Goal: Obtain resource: Download file/media

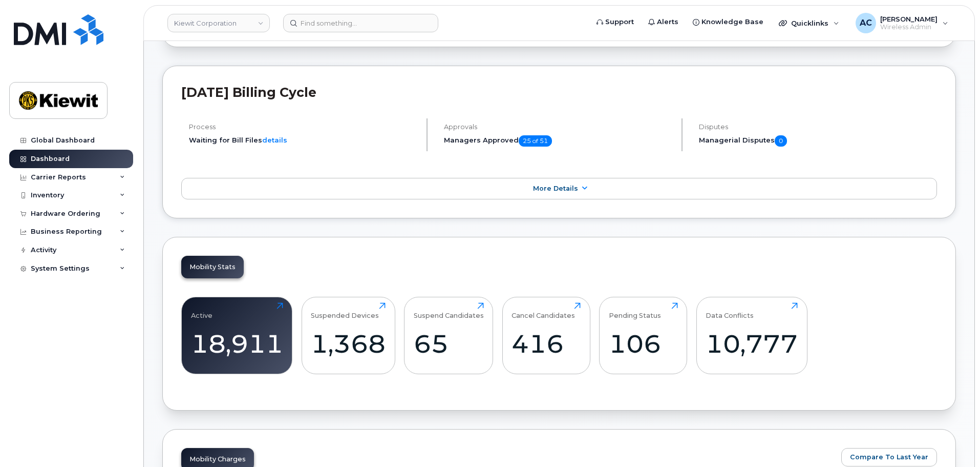
scroll to position [256, 0]
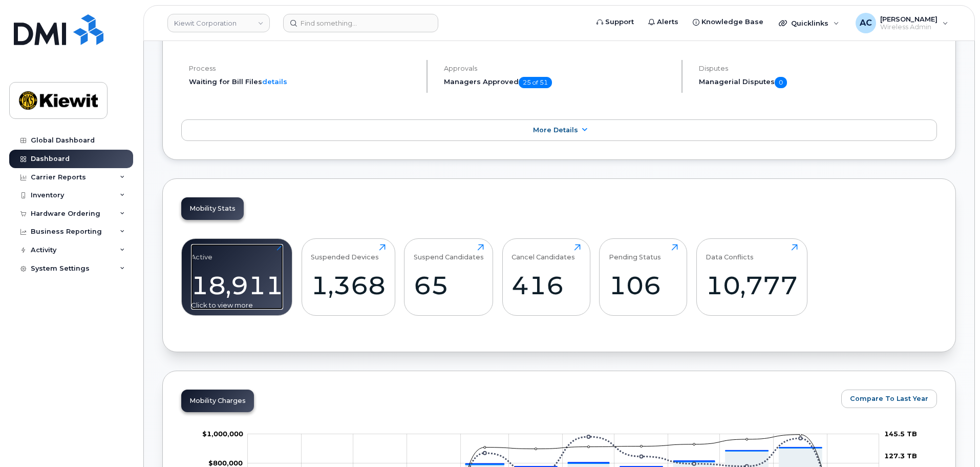
click at [250, 287] on div "18,911" at bounding box center [237, 285] width 92 height 30
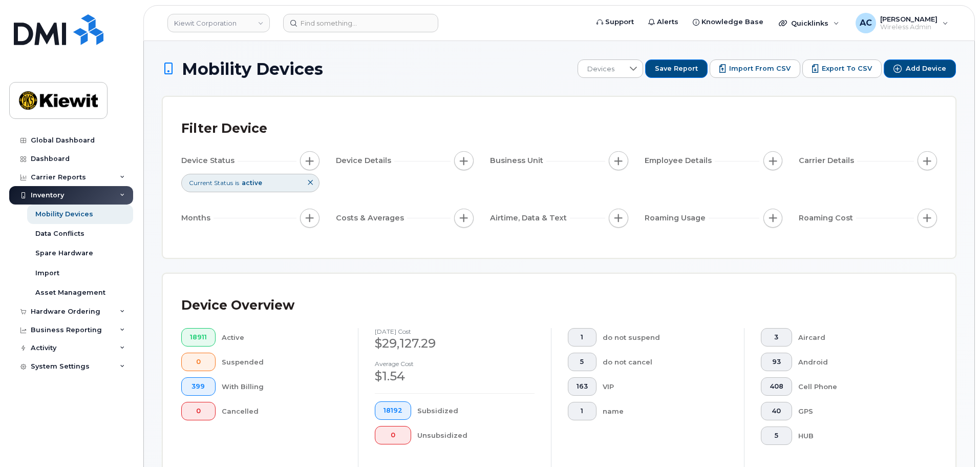
click at [312, 185] on icon at bounding box center [310, 182] width 6 height 6
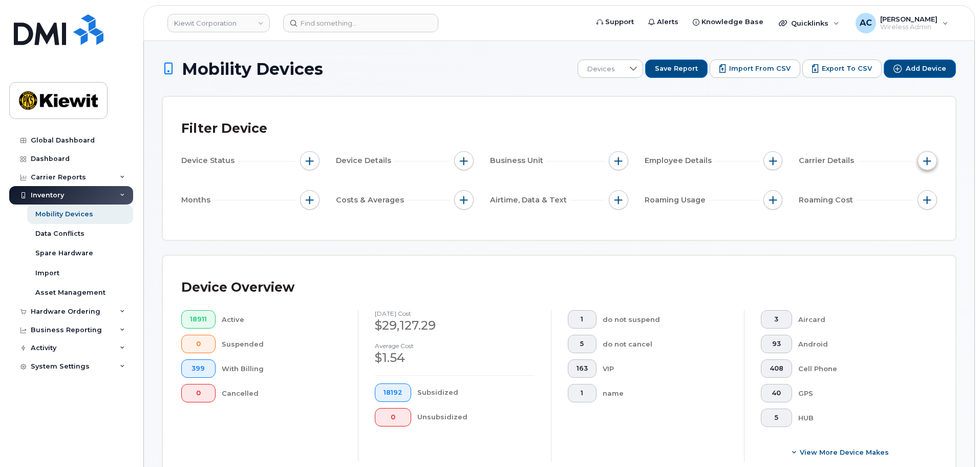
click at [931, 159] on span "button" at bounding box center [928, 161] width 8 height 8
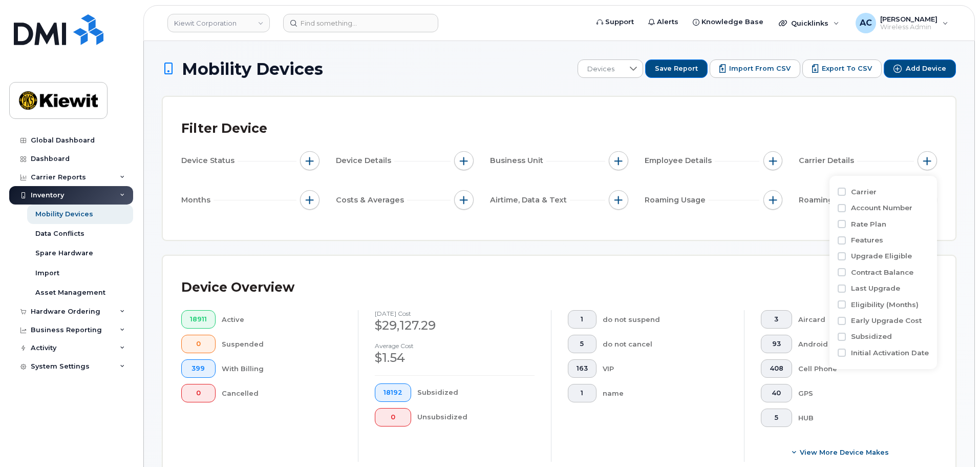
click at [548, 229] on div "Filter Device Device Status Device Details Business Unit Employee Details Carri…" at bounding box center [559, 168] width 793 height 143
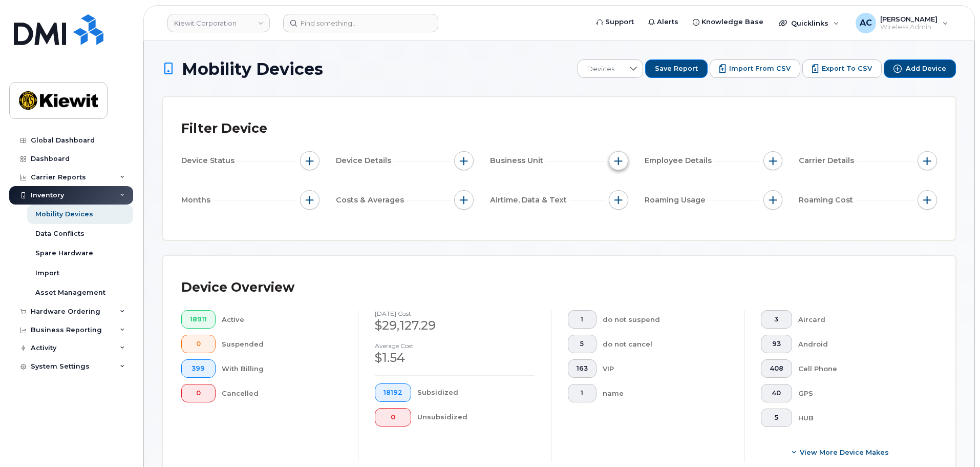
click at [626, 164] on button "button" at bounding box center [618, 160] width 19 height 19
click at [619, 241] on input "WBS Element" at bounding box center [621, 240] width 8 height 8
checkbox input "true"
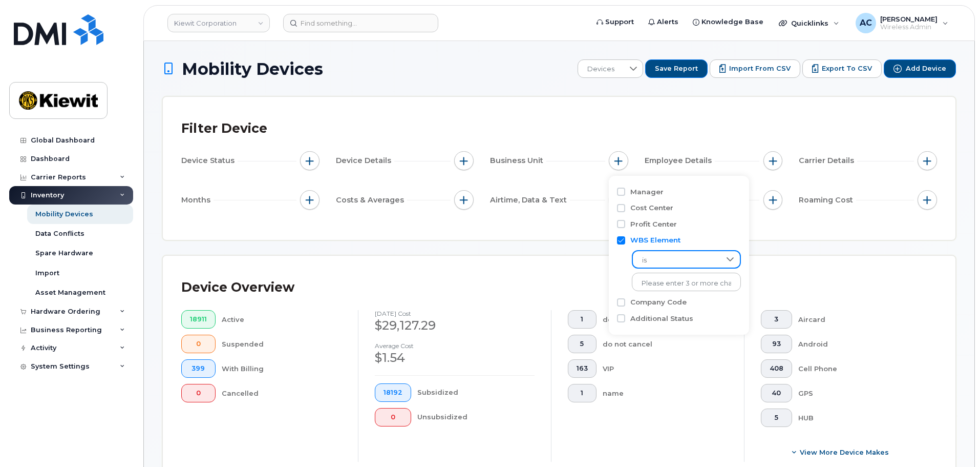
click at [675, 259] on span "is" at bounding box center [677, 260] width 88 height 18
click at [670, 326] on li "contains" at bounding box center [681, 324] width 99 height 18
click at [663, 283] on input "text" at bounding box center [687, 282] width 110 height 18
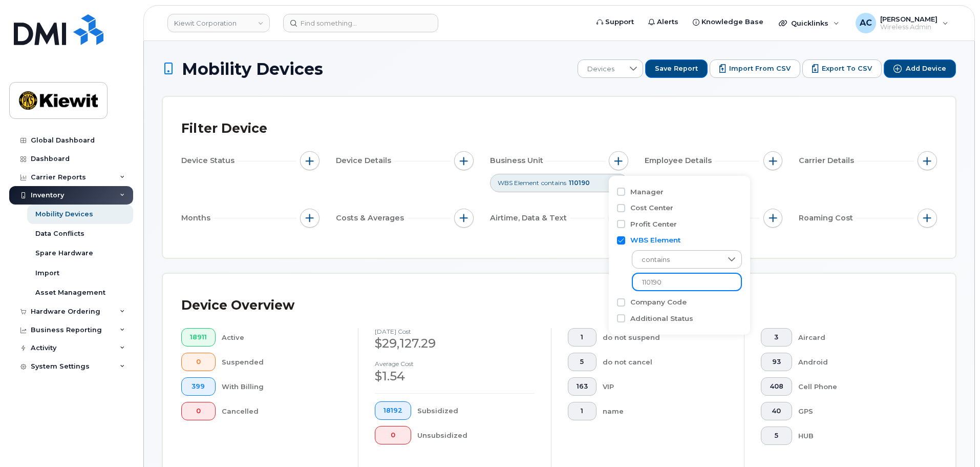
type input "110190"
click at [569, 254] on div "Filter Device Device Status Device Details Business Unit WBS Element contains 1…" at bounding box center [559, 177] width 793 height 161
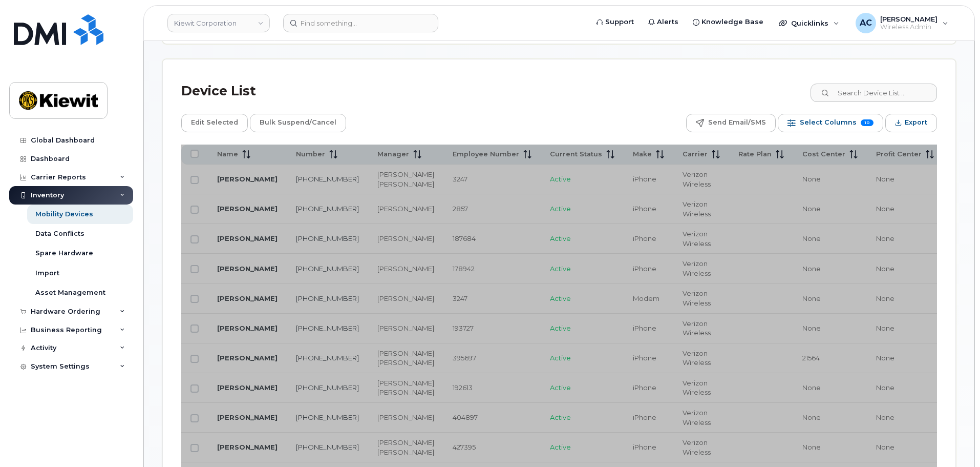
scroll to position [359, 0]
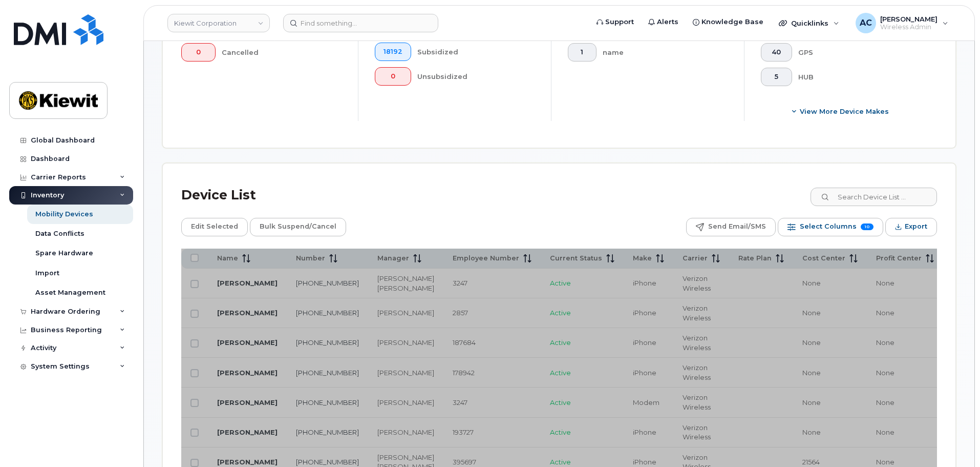
click at [514, 183] on div "Device List" at bounding box center [559, 195] width 756 height 27
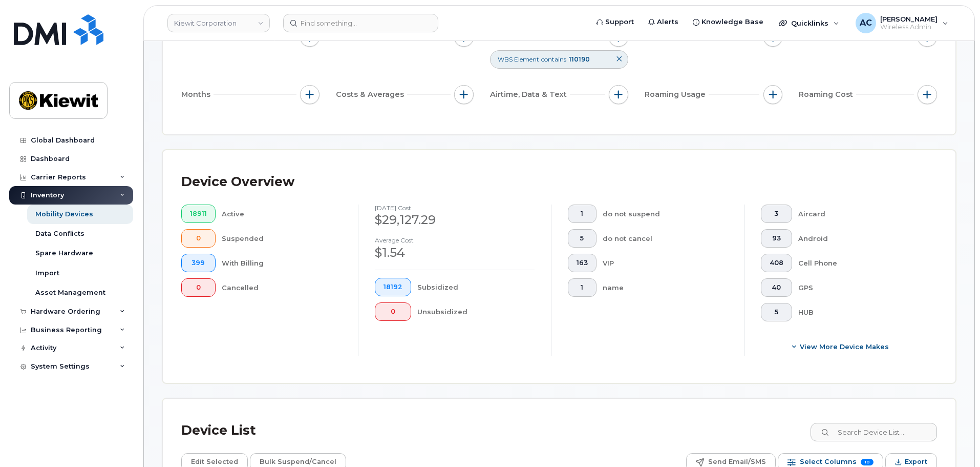
scroll to position [0, 0]
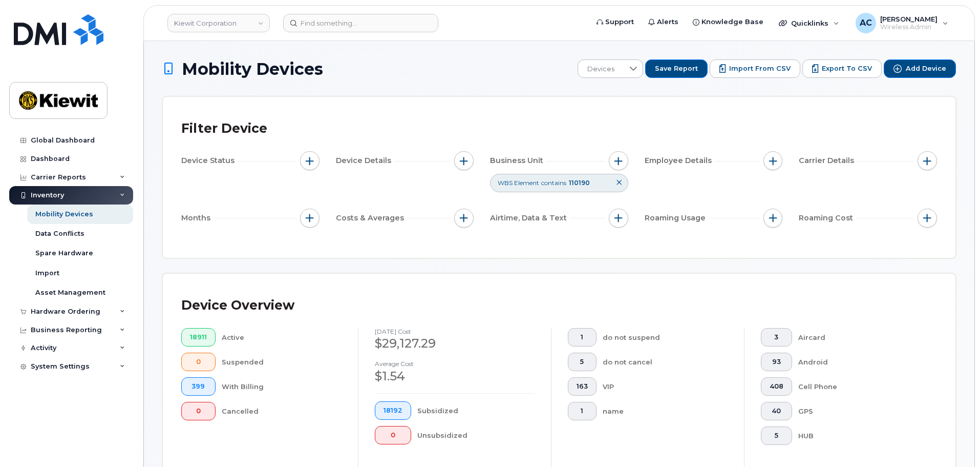
click at [618, 182] on icon at bounding box center [619, 182] width 6 height 6
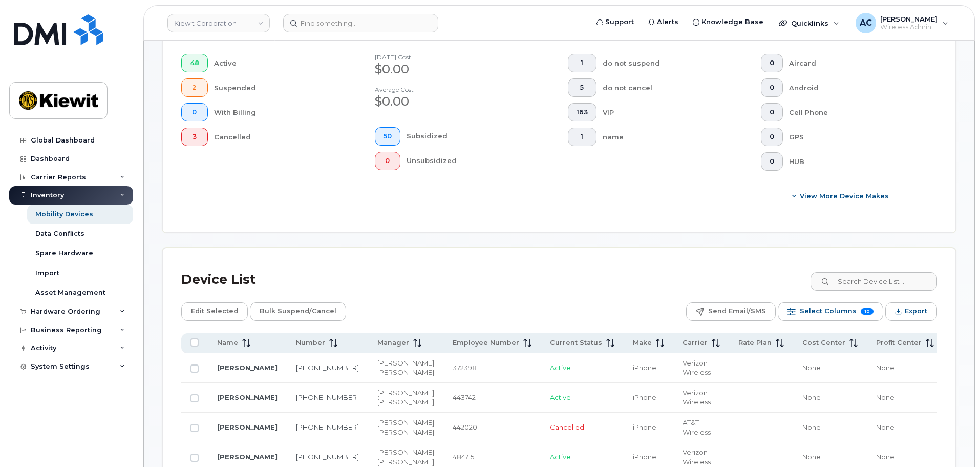
scroll to position [307, 0]
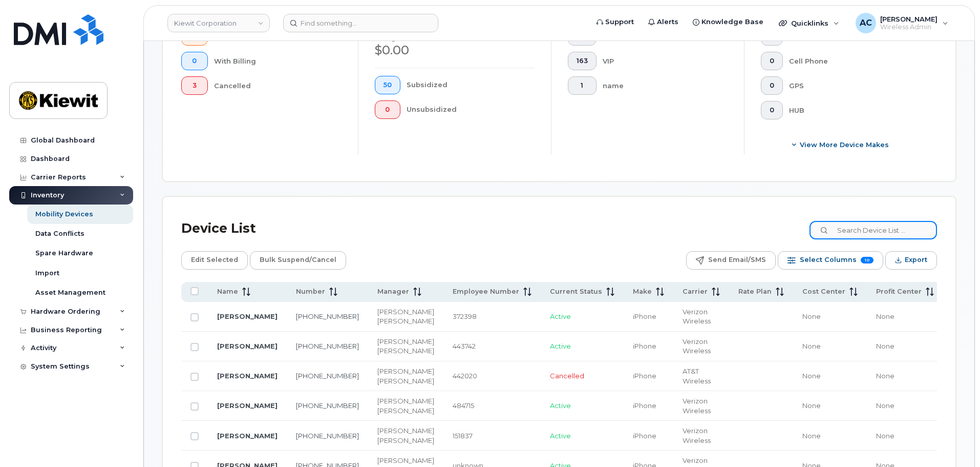
click at [881, 237] on input at bounding box center [874, 230] width 128 height 18
type input "110190"
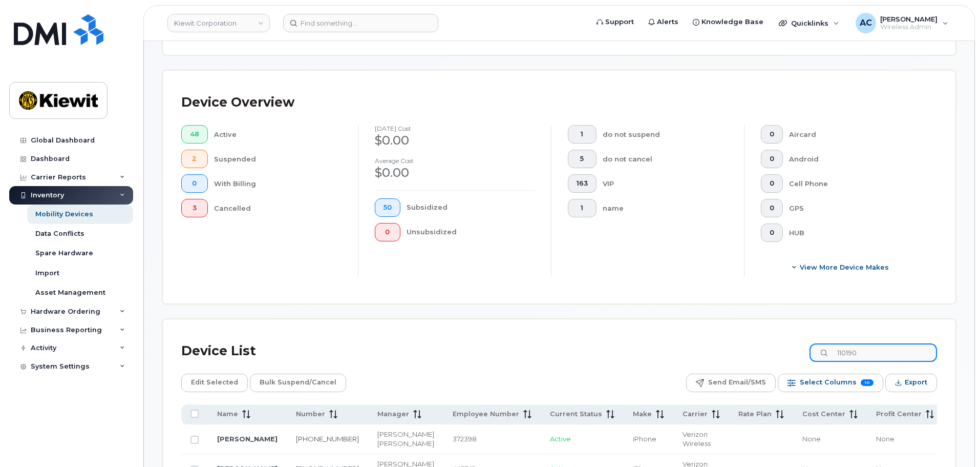
scroll to position [169, 0]
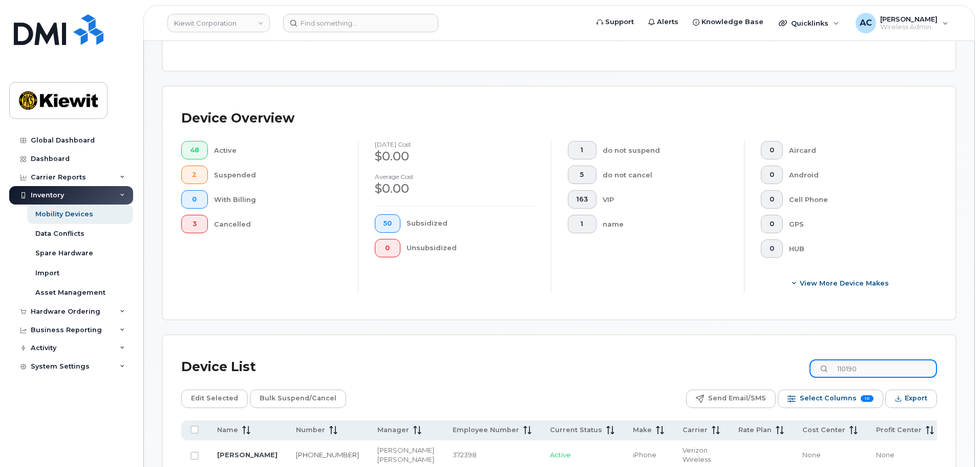
drag, startPoint x: 881, startPoint y: 369, endPoint x: 806, endPoint y: 370, distance: 74.8
click at [806, 370] on div "Device List 110190" at bounding box center [559, 366] width 756 height 27
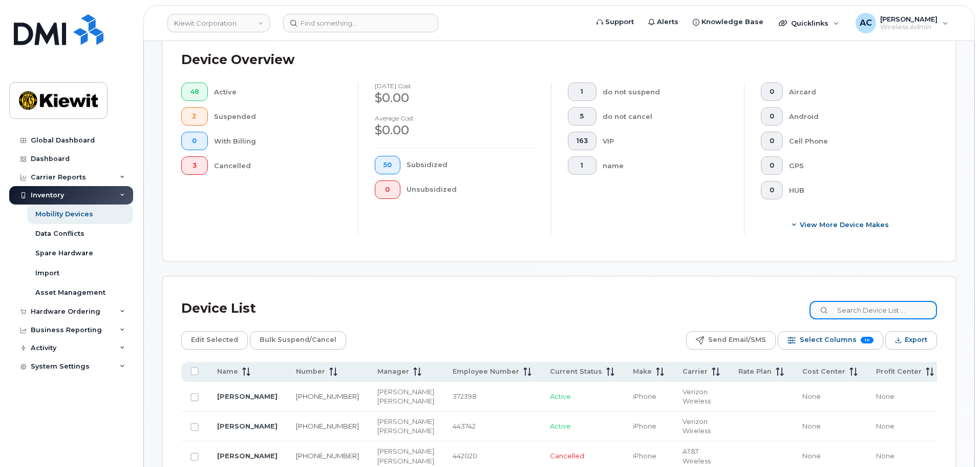
scroll to position [323, 0]
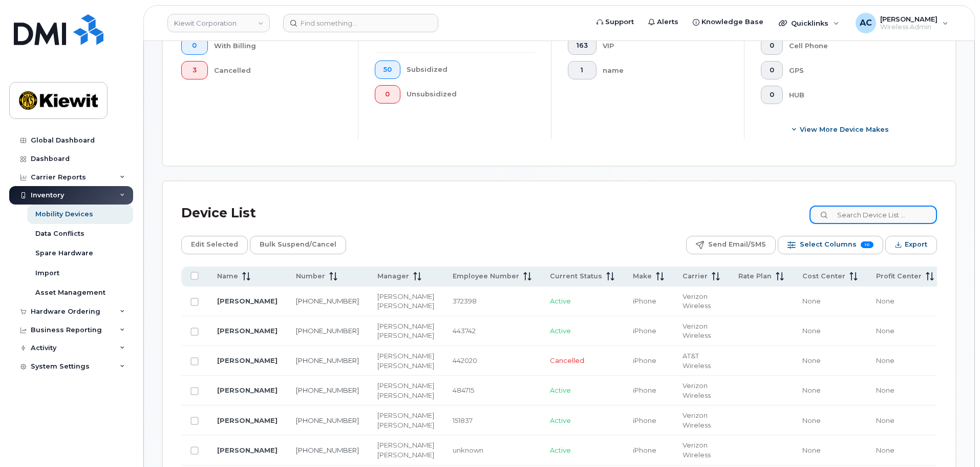
click at [873, 213] on input at bounding box center [874, 214] width 128 height 18
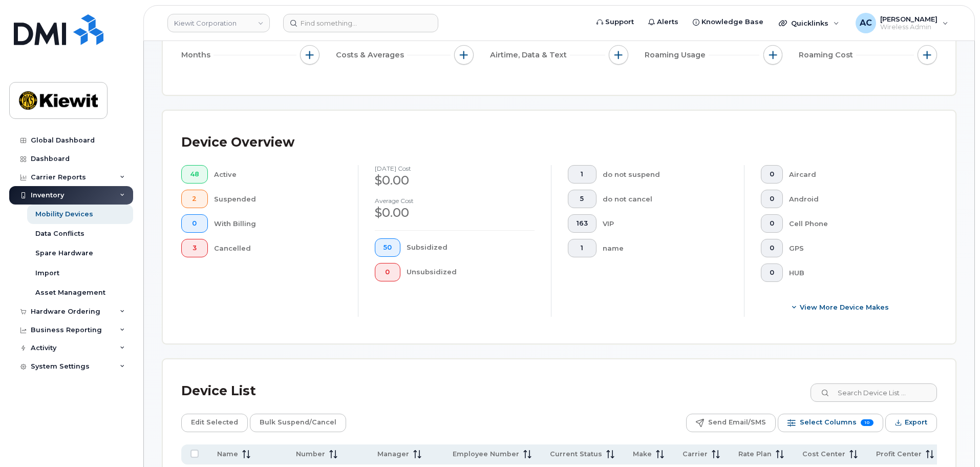
scroll to position [15, 0]
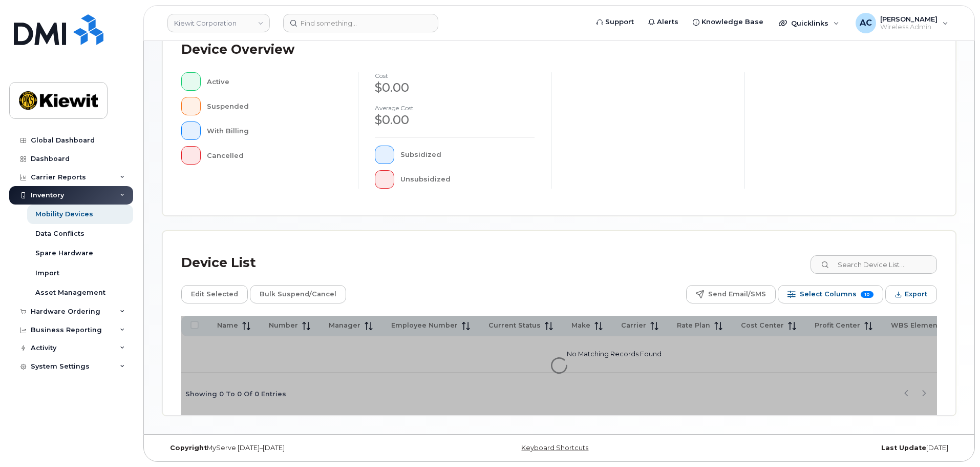
scroll to position [241, 0]
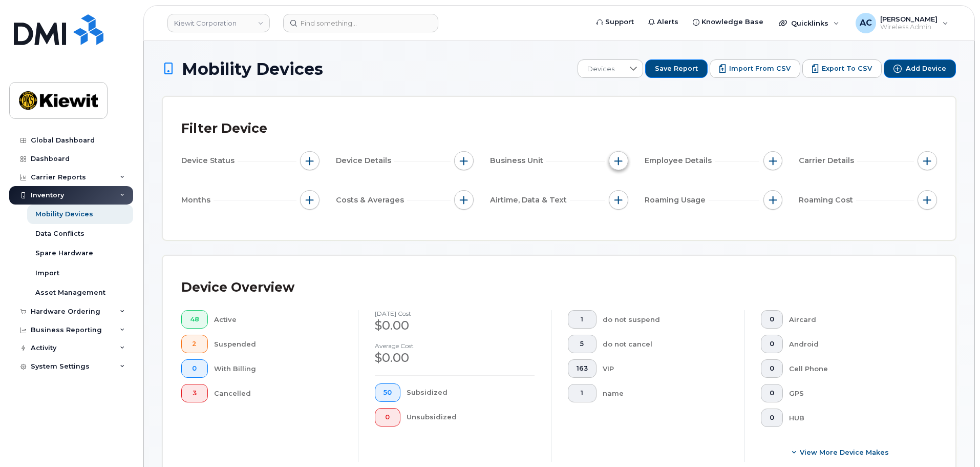
click at [616, 163] on span "button" at bounding box center [619, 161] width 8 height 8
click at [625, 240] on input "WBS Element" at bounding box center [621, 240] width 8 height 8
checkbox input "true"
click at [528, 276] on div "Device Overview" at bounding box center [559, 287] width 756 height 27
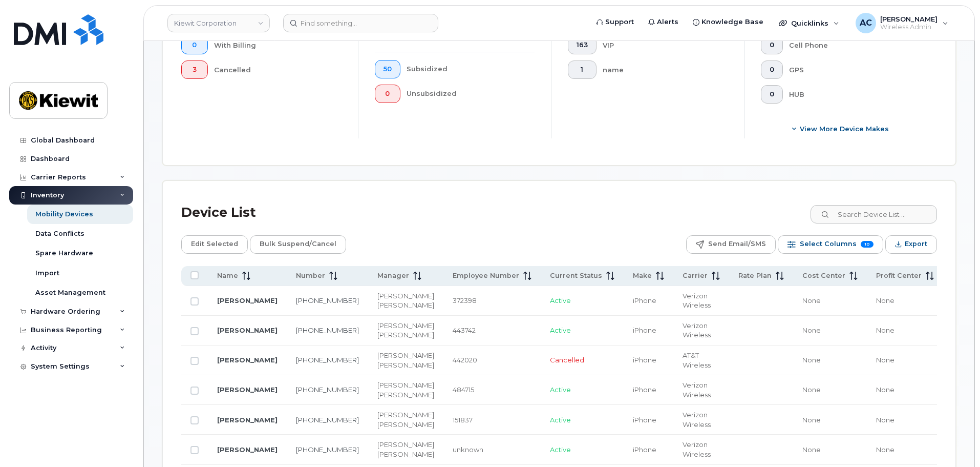
scroll to position [323, 0]
click at [913, 248] on span "Export" at bounding box center [916, 244] width 23 height 15
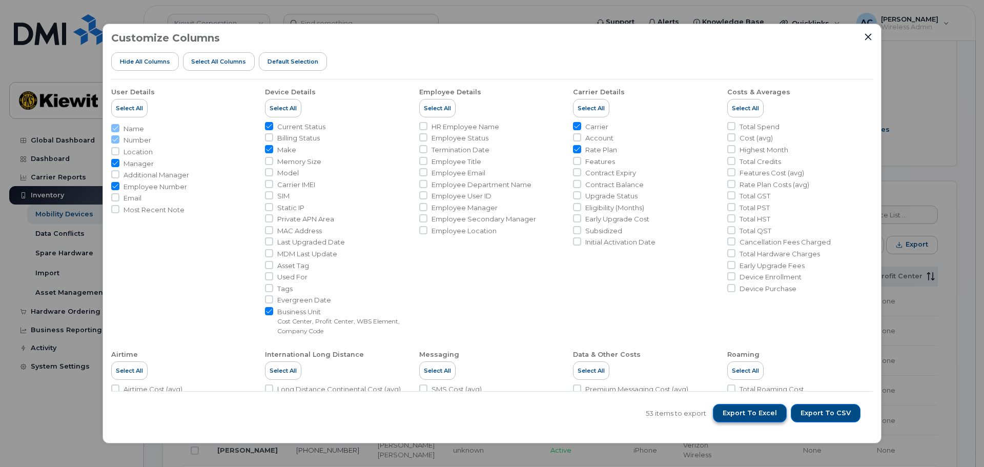
click at [754, 415] on span "Export to Excel" at bounding box center [749, 412] width 54 height 9
click at [864, 41] on div "Customize Columns Hide All Columns Select all Columns Default Selection" at bounding box center [491, 55] width 761 height 47
click at [868, 37] on icon "Close" at bounding box center [868, 36] width 7 height 7
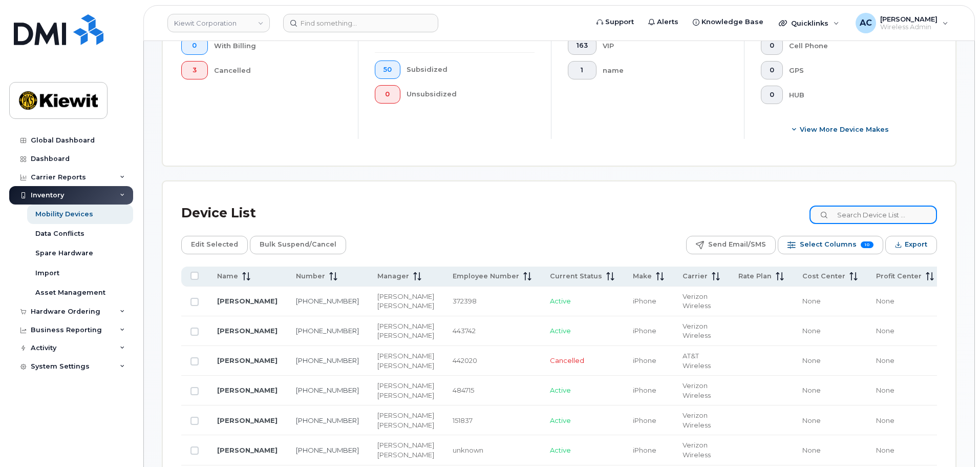
click at [863, 219] on input at bounding box center [874, 214] width 128 height 18
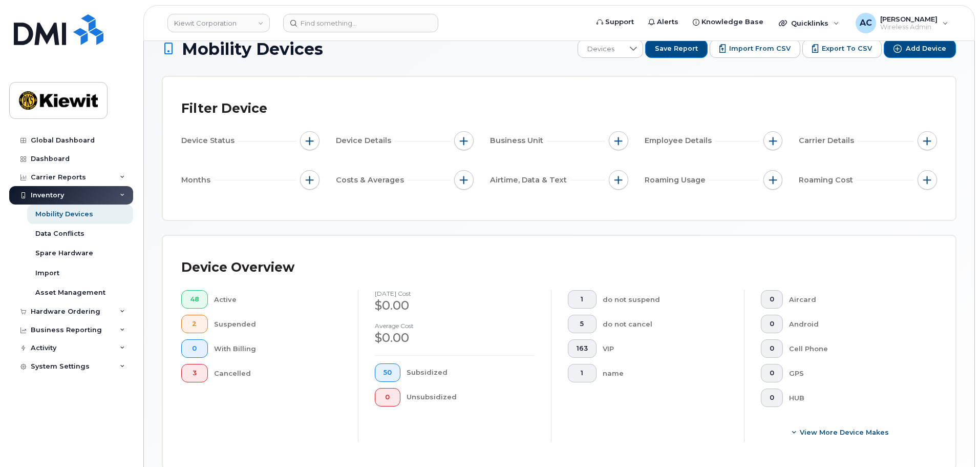
scroll to position [0, 0]
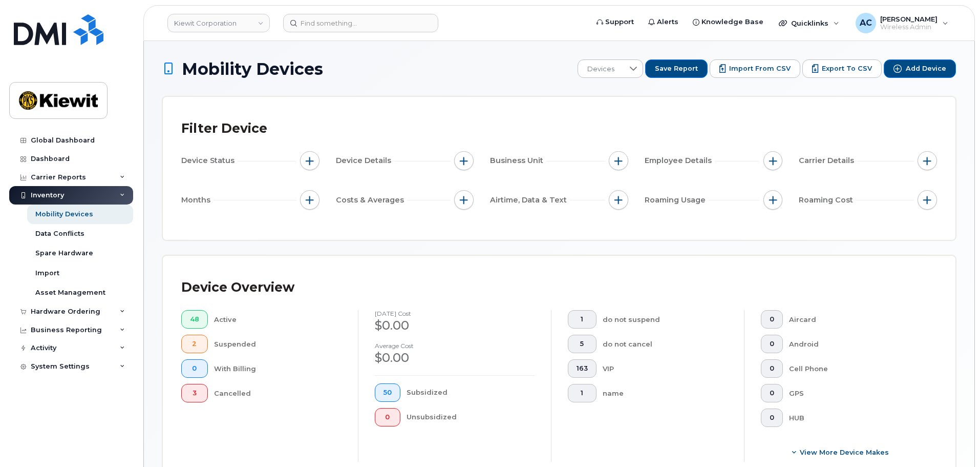
type input "110308"
click at [85, 212] on div "Mobility Devices" at bounding box center [64, 214] width 58 height 9
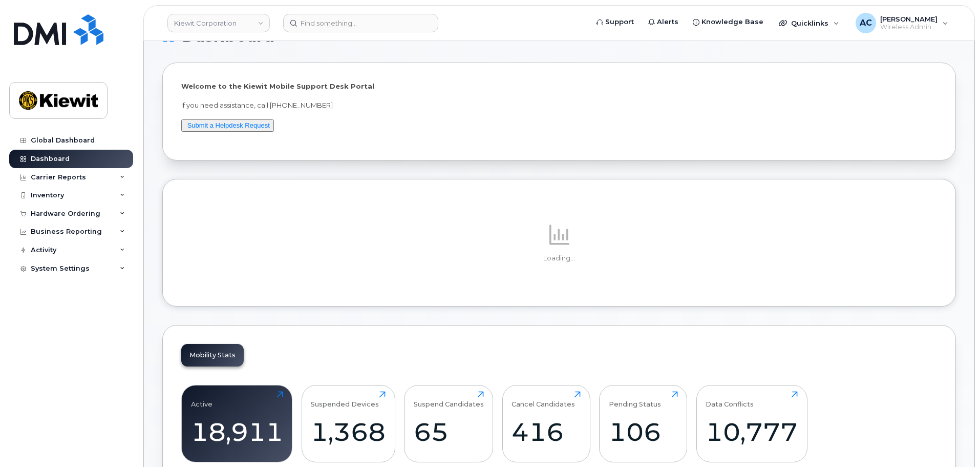
scroll to position [102, 0]
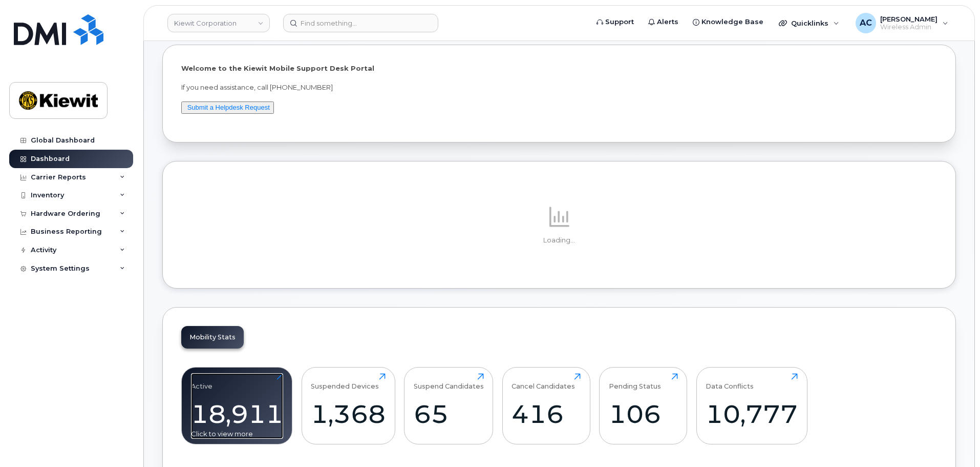
click at [249, 406] on div "18,911" at bounding box center [237, 414] width 92 height 30
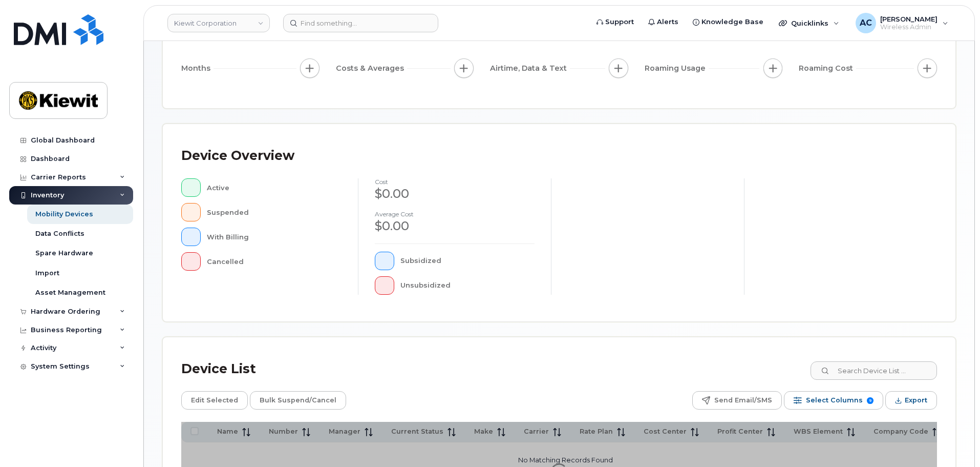
scroll to position [238, 0]
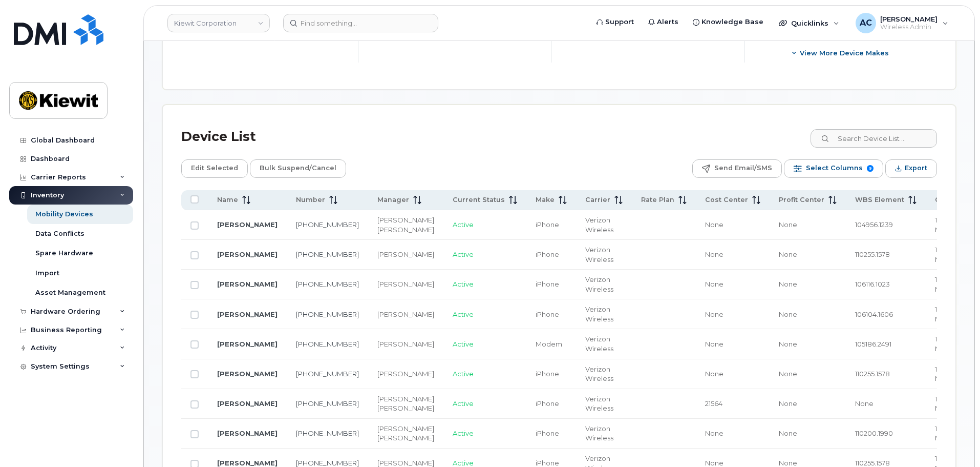
scroll to position [289, 0]
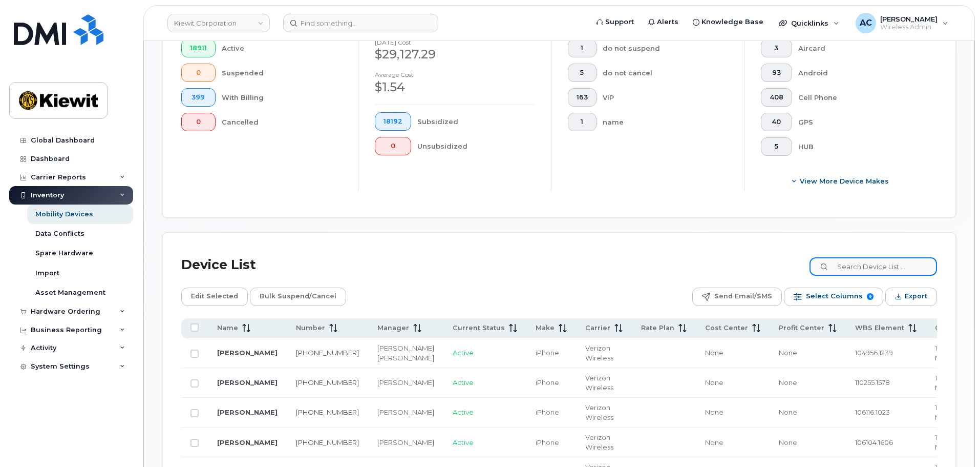
click at [882, 270] on input at bounding box center [874, 266] width 128 height 18
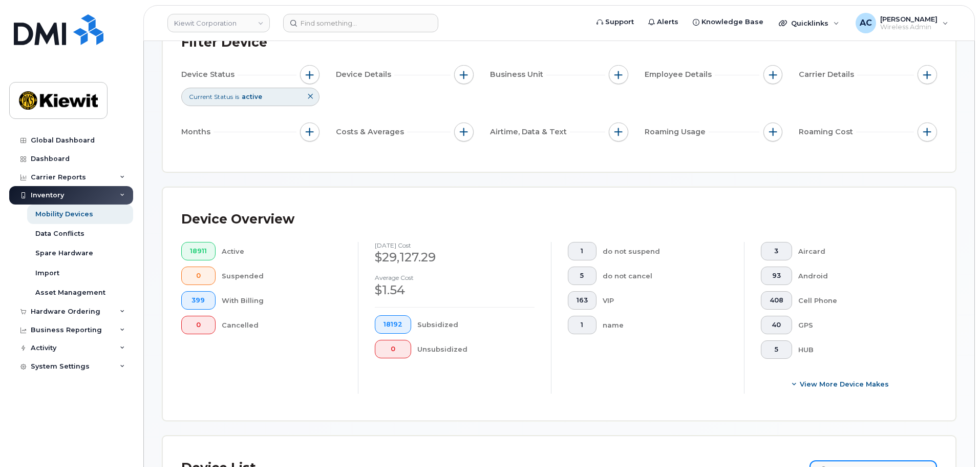
scroll to position [84, 0]
type input "110308"
click at [312, 98] on icon at bounding box center [310, 98] width 6 height 6
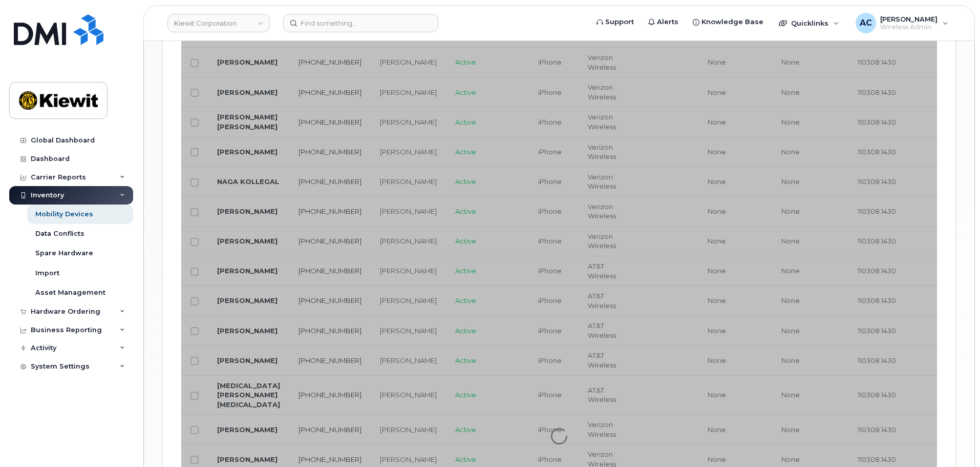
scroll to position [648, 0]
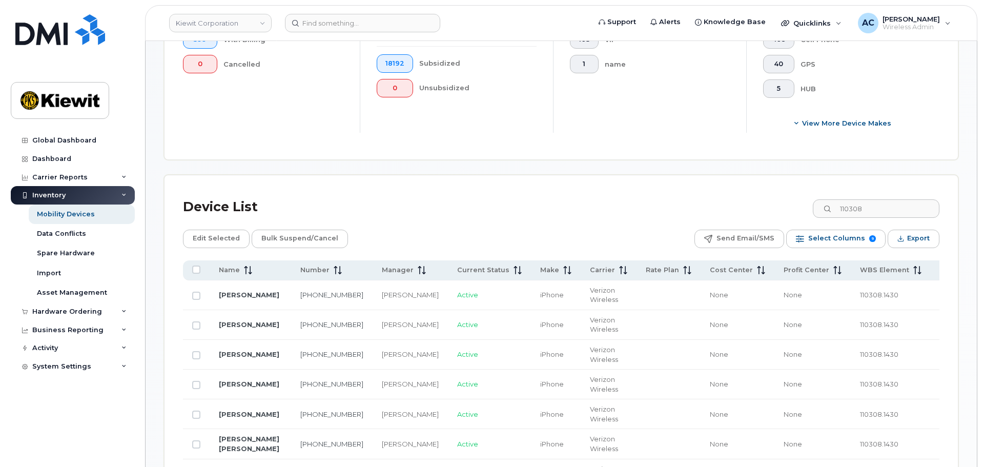
scroll to position [343, 0]
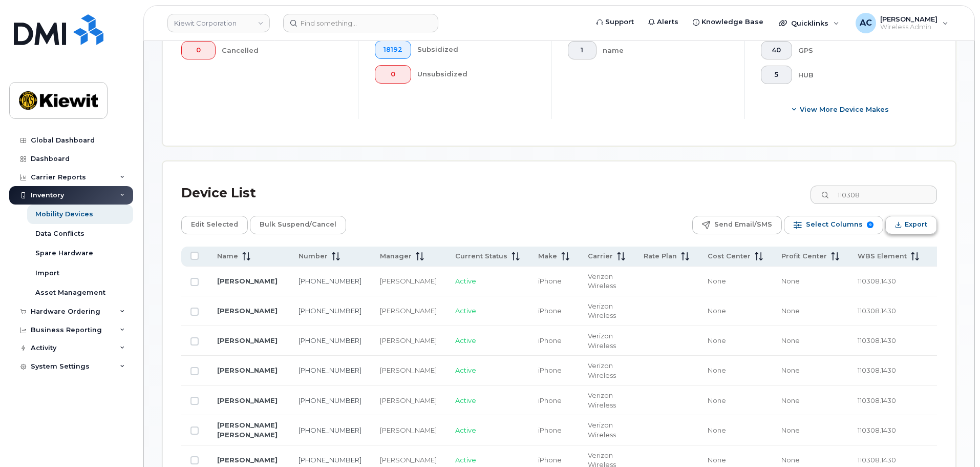
click at [909, 229] on span "Export" at bounding box center [916, 224] width 23 height 15
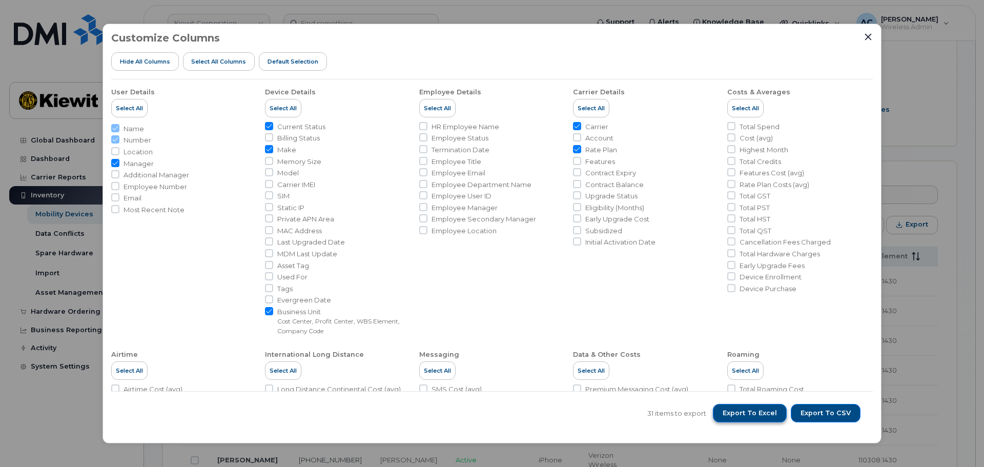
click at [763, 415] on span "Export to Excel" at bounding box center [749, 412] width 54 height 9
click at [147, 187] on span "Employee Number" at bounding box center [155, 187] width 64 height 10
click at [119, 187] on input "Employee Number" at bounding box center [115, 186] width 8 height 8
checkbox input "true"
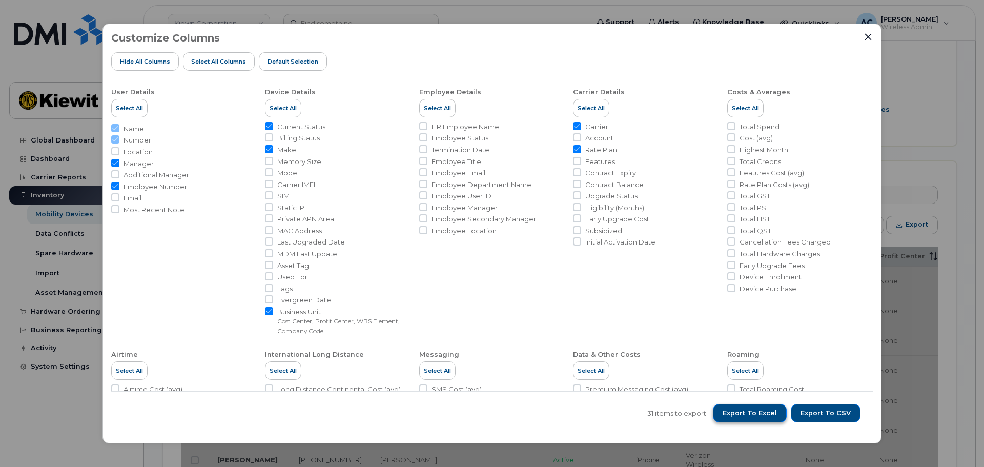
click at [748, 412] on span "Export to Excel" at bounding box center [749, 412] width 54 height 9
